Goal: Information Seeking & Learning: Learn about a topic

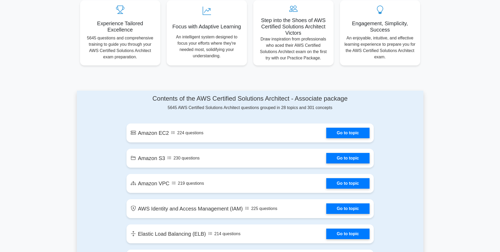
scroll to position [200, 0]
click at [330, 135] on link "Go to topic" at bounding box center [347, 131] width 43 height 10
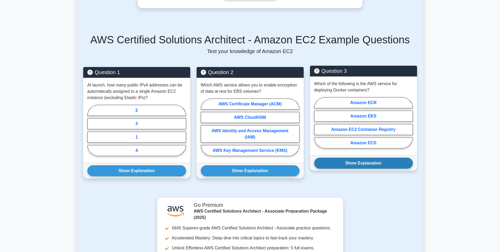
scroll to position [142, 0]
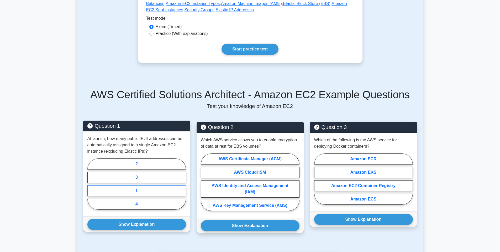
click at [144, 190] on label "1" at bounding box center [136, 190] width 99 height 11
click at [91, 187] on input "1" at bounding box center [88, 185] width 3 height 3
radio input "true"
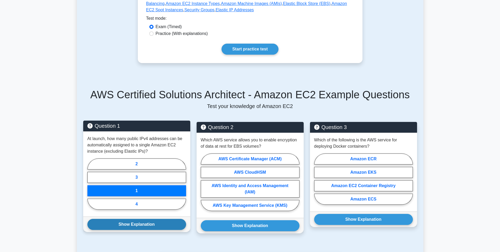
click at [149, 227] on button "Show Explanation" at bounding box center [136, 224] width 99 height 11
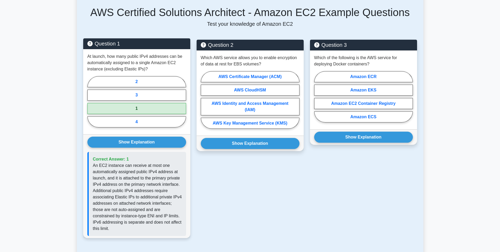
scroll to position [237, 0]
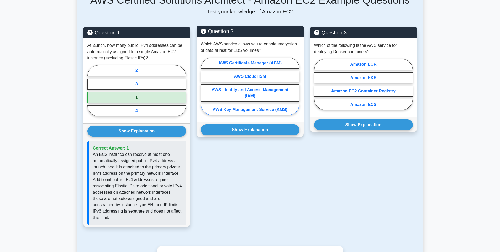
click at [248, 108] on label "AWS Key Management Service (KMS)" at bounding box center [250, 109] width 99 height 11
click at [204, 89] on input "AWS Key Management Service (KMS)" at bounding box center [202, 87] width 3 height 3
radio input "true"
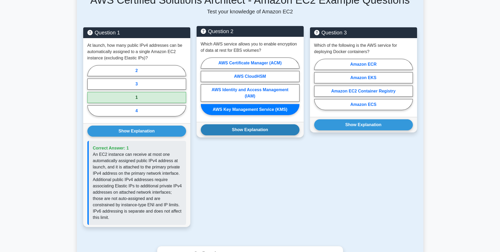
click at [250, 129] on button "Show Explanation" at bounding box center [250, 129] width 99 height 11
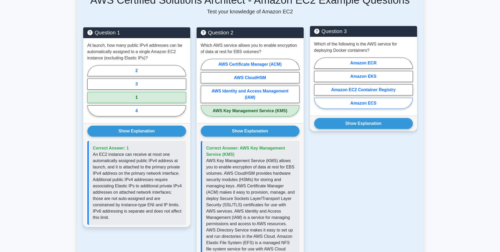
click at [364, 101] on label "Amazon ECS" at bounding box center [363, 103] width 99 height 11
click at [317, 86] on input "Amazon ECS" at bounding box center [315, 84] width 3 height 3
radio input "true"
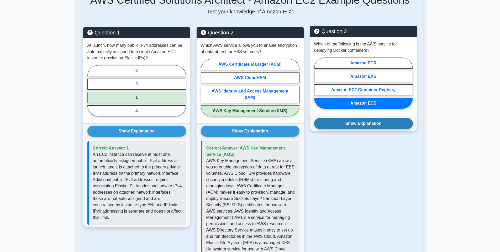
click at [370, 125] on button "Show Explanation" at bounding box center [363, 123] width 99 height 11
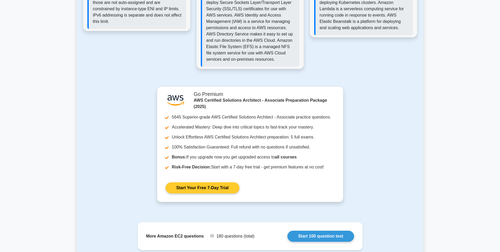
scroll to position [488, 0]
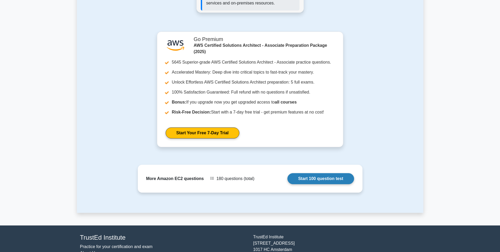
click at [339, 181] on link "Start 100 question test" at bounding box center [320, 178] width 67 height 11
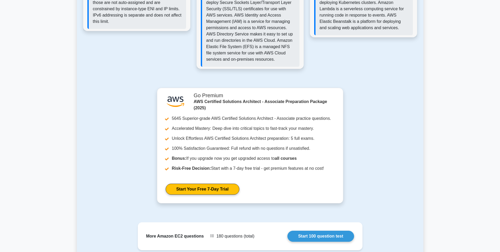
scroll to position [520, 0]
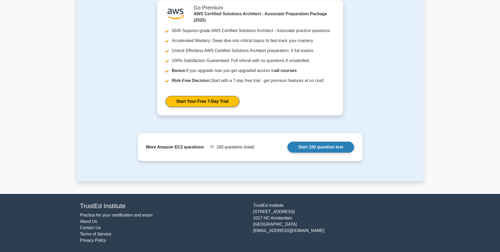
click at [305, 146] on link "Start 100 question test" at bounding box center [320, 146] width 67 height 11
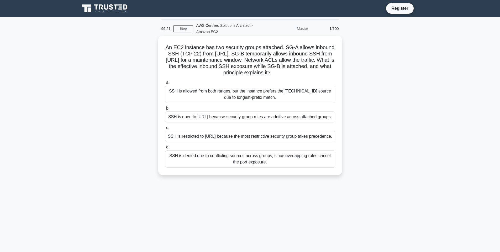
click at [249, 94] on div "SSH is allowed from both ranges, but the instance prefers the [TECHNICAL_ID] so…" at bounding box center [250, 94] width 170 height 17
click at [165, 84] on input "a. SSH is allowed from both ranges, but the instance prefers the [TECHNICAL_ID]…" at bounding box center [165, 82] width 0 height 3
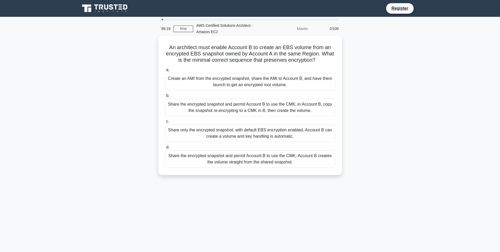
click at [246, 79] on div "Create an AMI from the encrypted snapshot, share the AMI to Account B, and have…" at bounding box center [250, 81] width 170 height 17
click at [165, 72] on input "a. Create an AMI from the encrypted snapshot, share the AMI to Account B, and h…" at bounding box center [165, 69] width 0 height 3
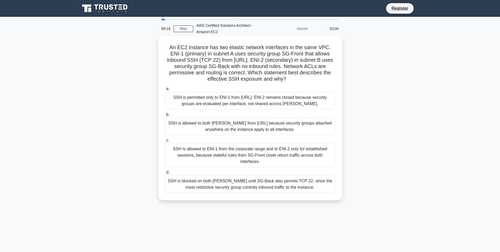
click at [248, 99] on div "SSH is permitted only to ENI-1 from 203.0.113.0/24; ENI-2 remains closed becaus…" at bounding box center [250, 100] width 170 height 17
click at [165, 91] on input "a. SSH is permitted only to ENI-1 from 203.0.113.0/24; ENI-2 remains closed bec…" at bounding box center [165, 88] width 0 height 3
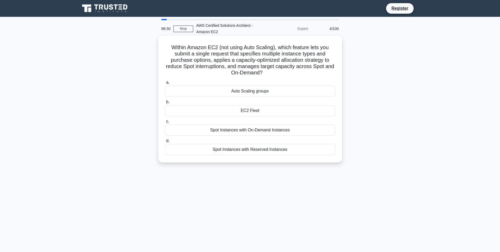
click at [282, 130] on div "Spot Instances with On-Demand Instances" at bounding box center [250, 129] width 170 height 11
click at [165, 123] on input "c. Spot Instances with On-Demand Instances" at bounding box center [165, 121] width 0 height 3
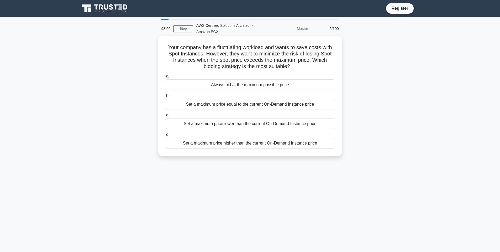
click at [247, 86] on div "Always bid at the maximum possible price" at bounding box center [250, 84] width 170 height 11
click at [165, 78] on input "a. Always bid at the maximum possible price" at bounding box center [165, 75] width 0 height 3
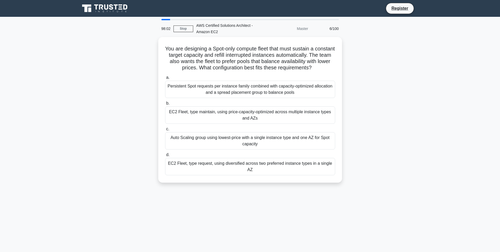
click at [337, 29] on div "6/100" at bounding box center [326, 28] width 31 height 10
